Goal: Information Seeking & Learning: Learn about a topic

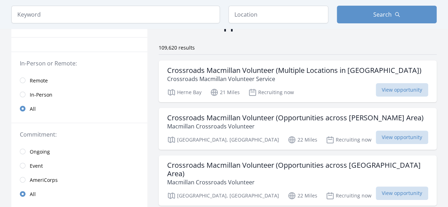
scroll to position [44, 0]
click at [26, 83] on link "Remote" at bounding box center [79, 80] width 136 height 14
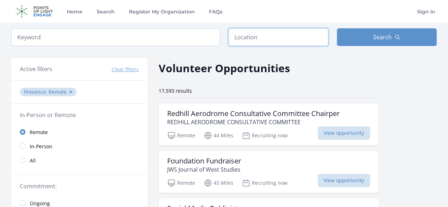
click at [252, 31] on input "text" at bounding box center [278, 37] width 100 height 18
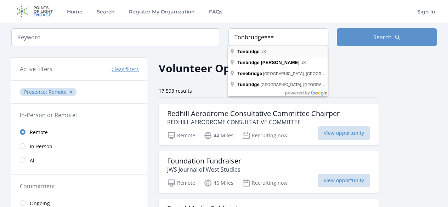
type input "[GEOGRAPHIC_DATA], [GEOGRAPHIC_DATA]"
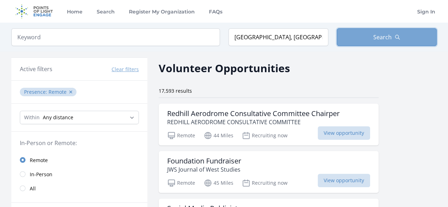
click at [367, 35] on button "Search" at bounding box center [386, 37] width 100 height 18
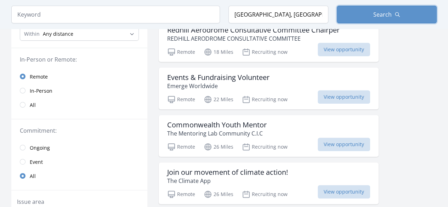
scroll to position [85, 0]
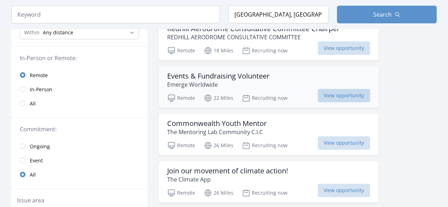
click at [350, 96] on span "View opportunity" at bounding box center [343, 95] width 52 height 13
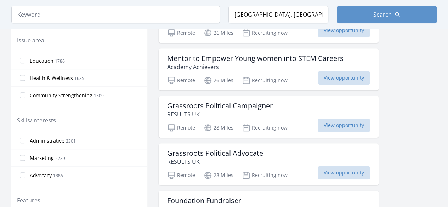
scroll to position [246, 0]
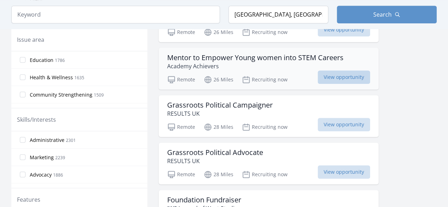
click at [342, 76] on span "View opportunity" at bounding box center [343, 76] width 52 height 13
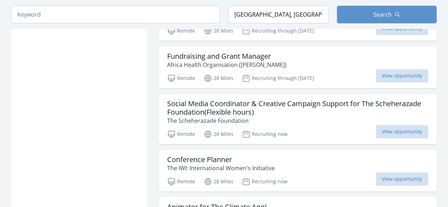
scroll to position [1446, 0]
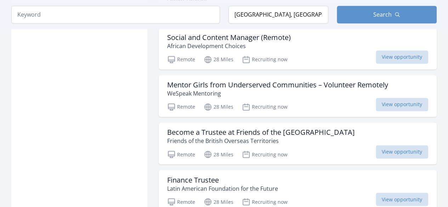
scroll to position [3204, 0]
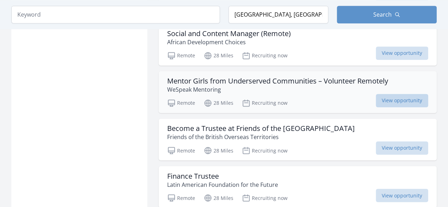
click at [411, 94] on span "View opportunity" at bounding box center [401, 100] width 52 height 13
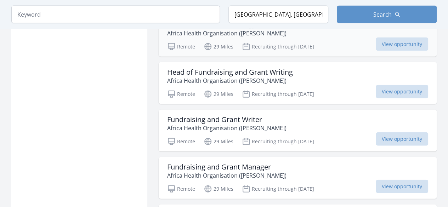
scroll to position [3451, 0]
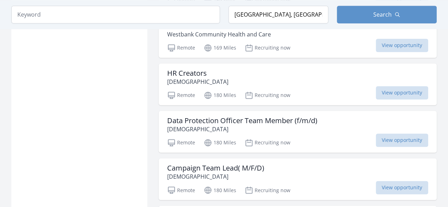
scroll to position [4516, 0]
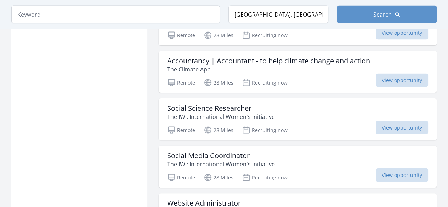
scroll to position [689, 0]
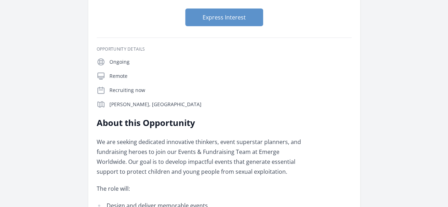
scroll to position [84, 0]
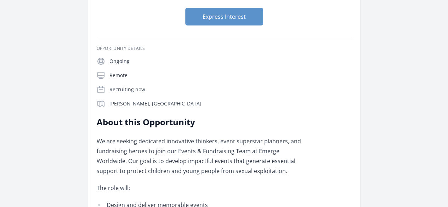
click at [304, 183] on p "The role will:" at bounding box center [200, 188] width 207 height 10
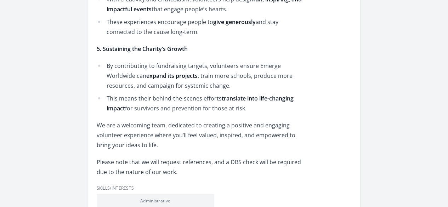
scroll to position [919, 0]
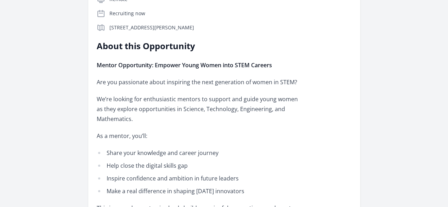
scroll to position [178, 0]
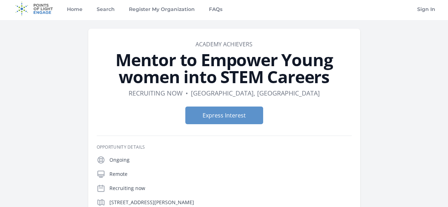
scroll to position [0, 0]
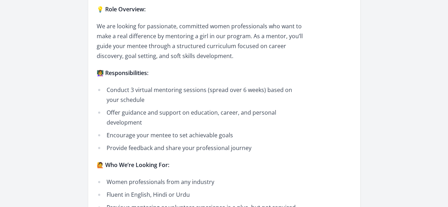
scroll to position [324, 0]
click at [282, 160] on p "🙋 Who We’re Looking For:" at bounding box center [200, 165] width 207 height 10
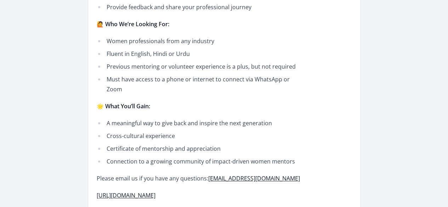
scroll to position [467, 0]
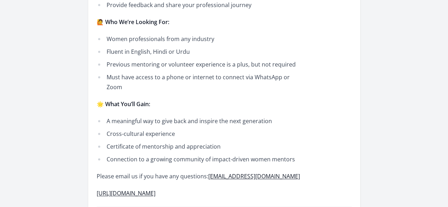
click at [155, 189] on link "https://www.wespeakgirl.org/" at bounding box center [126, 193] width 59 height 8
